Goal: Obtain resource: Obtain resource

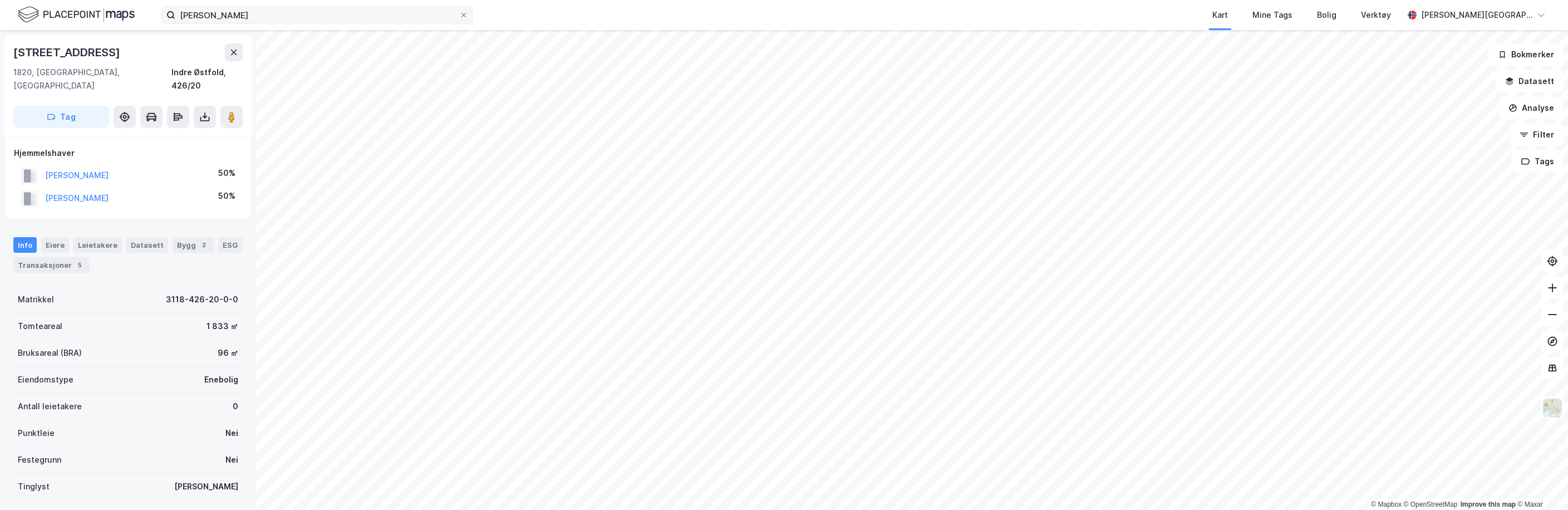
drag, startPoint x: 274, startPoint y: 24, endPoint x: 243, endPoint y: 24, distance: 31.0
click at [243, 24] on label "[PERSON_NAME]" at bounding box center [317, 15] width 312 height 18
click at [243, 24] on input "[PERSON_NAME]" at bounding box center [317, 14] width 284 height 17
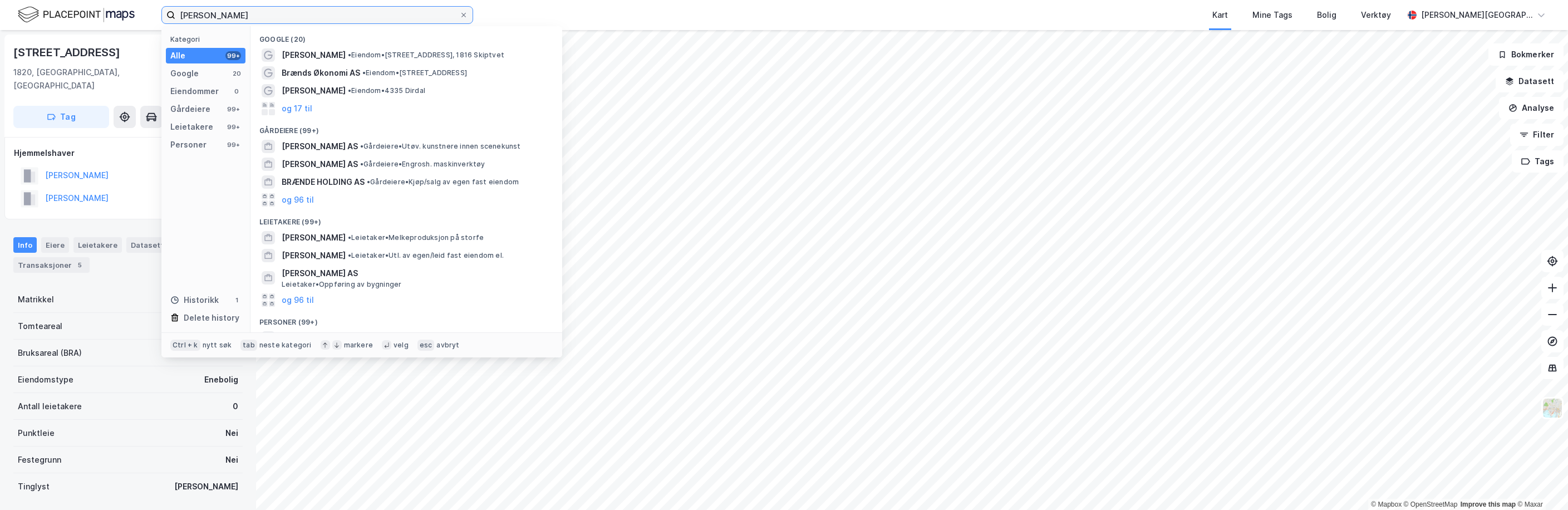
drag, startPoint x: 261, startPoint y: 16, endPoint x: 159, endPoint y: 16, distance: 102.0
click at [159, 16] on div "[PERSON_NAME] Kategori Alle 99+ Google 20 Eiendommer 0 Gårdeiere 99+ Leietakere…" at bounding box center [784, 15] width 1568 height 30
paste input "[STREET_ADDRESS]"
type input "[STREET_ADDRESS]"
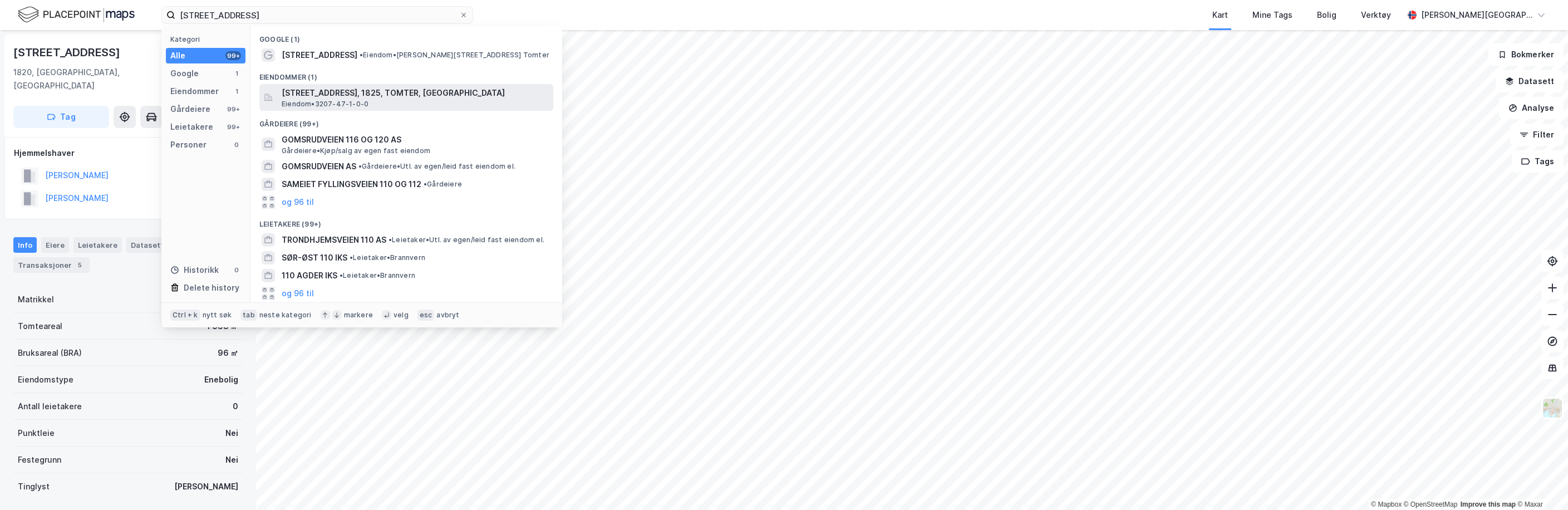
click at [307, 101] on span "Eiendom • 3207-47-1-0-0" at bounding box center [325, 104] width 87 height 9
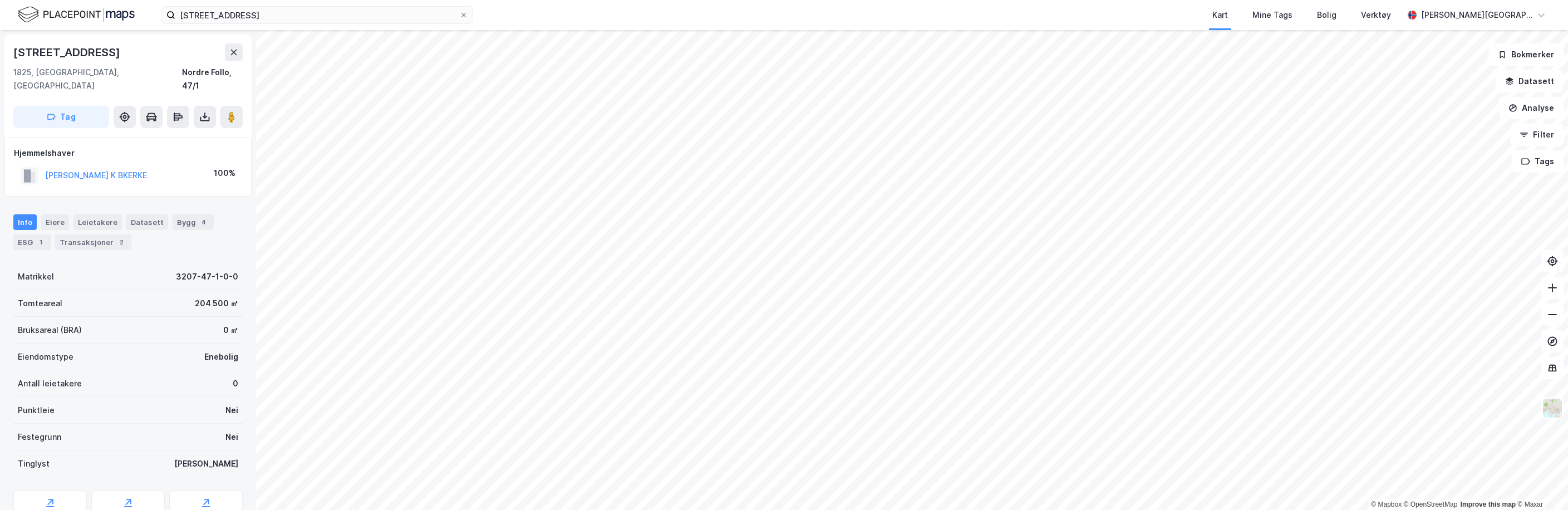
scroll to position [2, 0]
click at [205, 115] on icon at bounding box center [205, 117] width 9 height 4
click at [169, 132] on div "Last ned grunnbok" at bounding box center [150, 136] width 65 height 9
click at [178, 150] on div "Last ned matrikkelrapport" at bounding box center [164, 154] width 92 height 9
click at [80, 232] on div "Transaksjoner 2" at bounding box center [93, 240] width 76 height 16
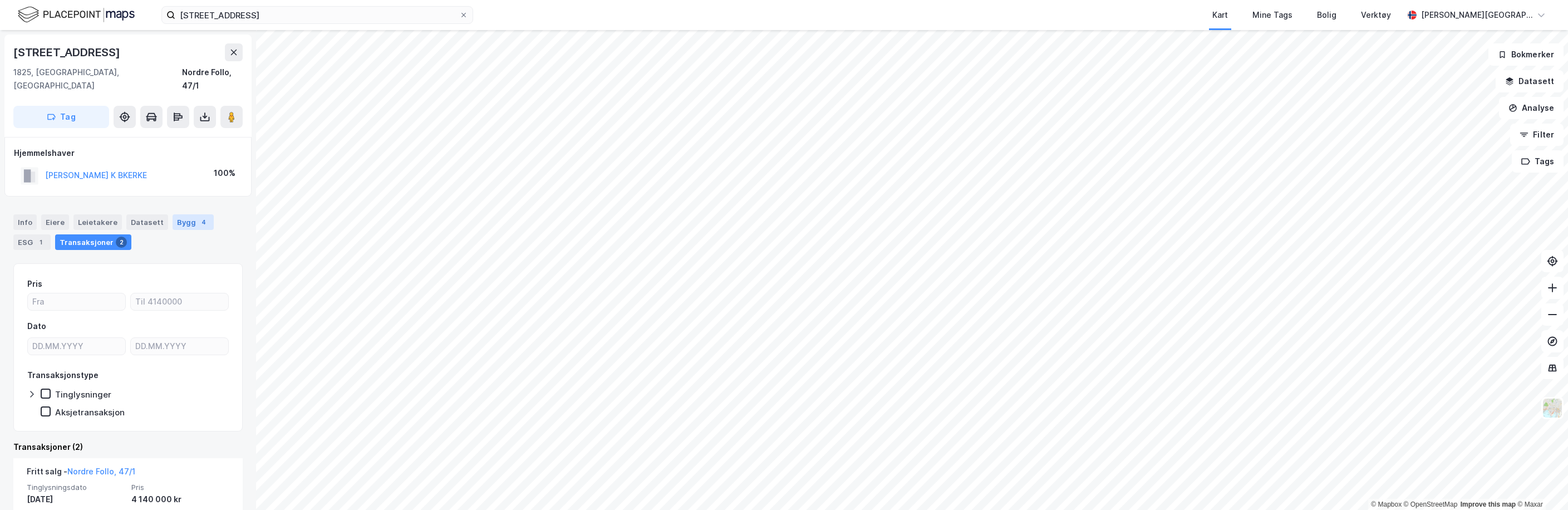
click at [182, 214] on div "Bygg 4" at bounding box center [192, 222] width 41 height 16
